Goal: Information Seeking & Learning: Learn about a topic

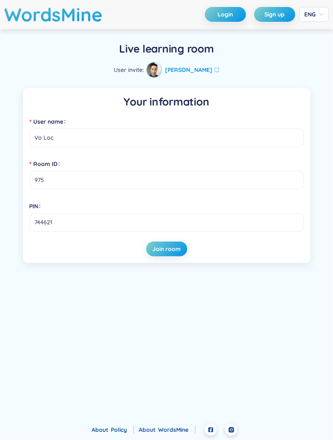
type input "Vo Loc"
click at [164, 246] on span "Join room" at bounding box center [166, 249] width 28 height 8
click at [164, 246] on span "Join room" at bounding box center [173, 249] width 28 height 8
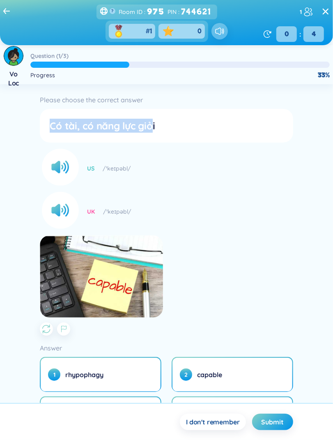
drag, startPoint x: 52, startPoint y: 129, endPoint x: 153, endPoint y: 127, distance: 101.1
click at [153, 127] on div "Có tài, có năng lực giỏi" at bounding box center [166, 126] width 233 height 14
click at [173, 128] on div "Có tài, có năng lực giỏi" at bounding box center [166, 126] width 233 height 14
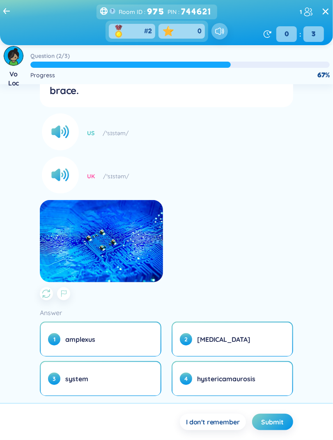
scroll to position [57, 0]
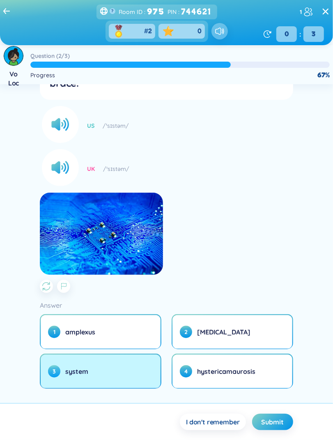
click at [102, 378] on button "3 system" at bounding box center [101, 372] width 120 height 34
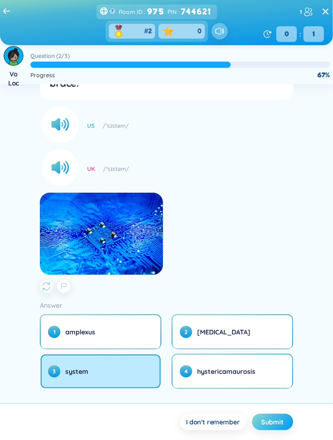
click at [279, 423] on span "Submit" at bounding box center [273, 421] width 22 height 9
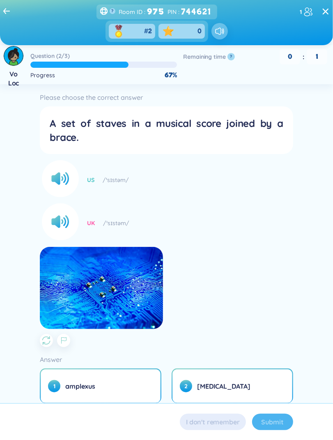
scroll to position [0, 0]
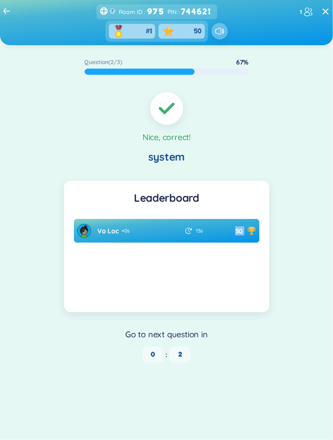
drag, startPoint x: 246, startPoint y: 230, endPoint x: 234, endPoint y: 230, distance: 12.3
click at [234, 230] on div "50" at bounding box center [238, 230] width 36 height 9
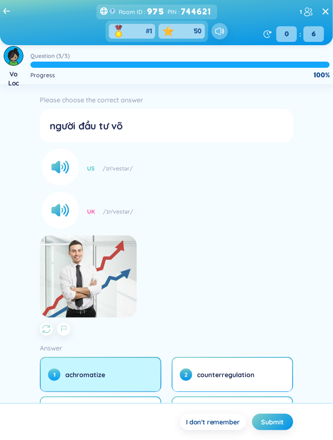
click at [135, 370] on button "1 achromatize" at bounding box center [101, 375] width 120 height 34
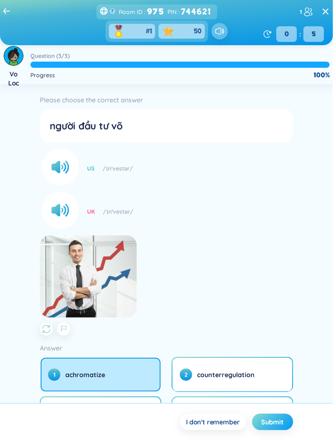
click at [277, 423] on span "Submit" at bounding box center [273, 421] width 22 height 9
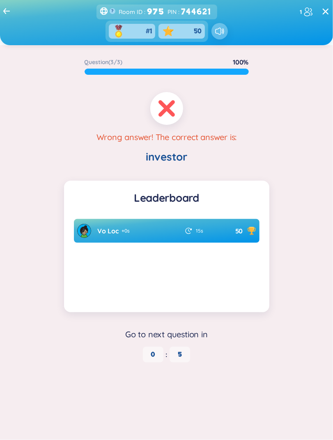
click at [88, 145] on section "Wrong answer! The correct answer is: investor" at bounding box center [166, 128] width 317 height 72
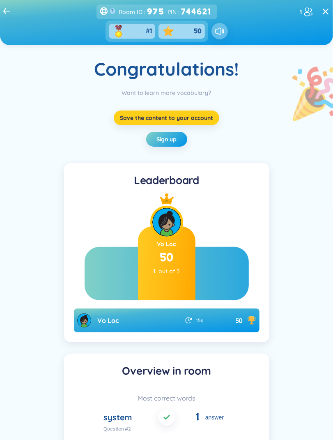
click at [152, 122] on button "Save the content to your account" at bounding box center [167, 118] width 106 height 15
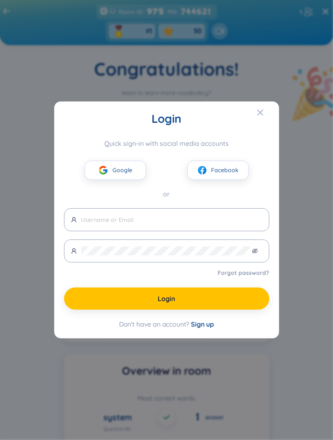
click at [145, 74] on div "Login Quick sign-in with social media accounts Google Facebook or Forgot passwo…" at bounding box center [166, 220] width 333 height 440
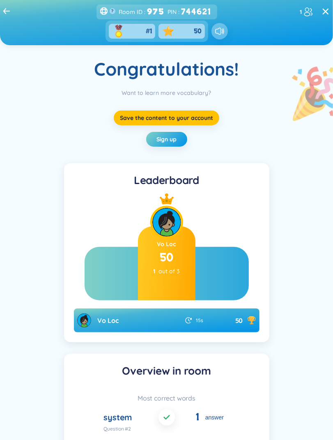
click at [7, 9] on icon at bounding box center [6, 11] width 7 height 6
